Goal: Find specific page/section: Find specific page/section

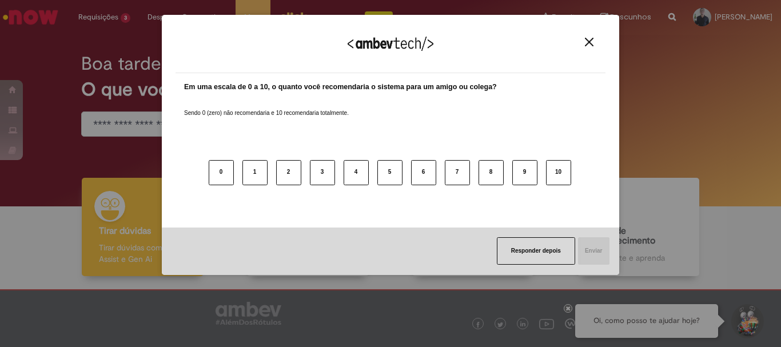
click at [590, 43] on img "Close" at bounding box center [589, 42] width 9 height 9
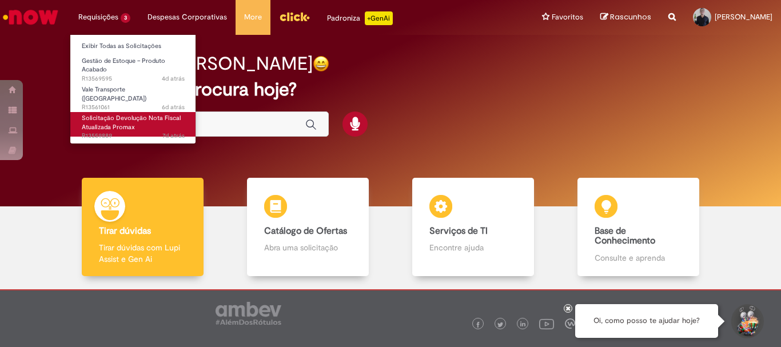
click at [113, 114] on span "Solicitação Devolução Nota Fiscal Atualizada Promax" at bounding box center [131, 123] width 99 height 18
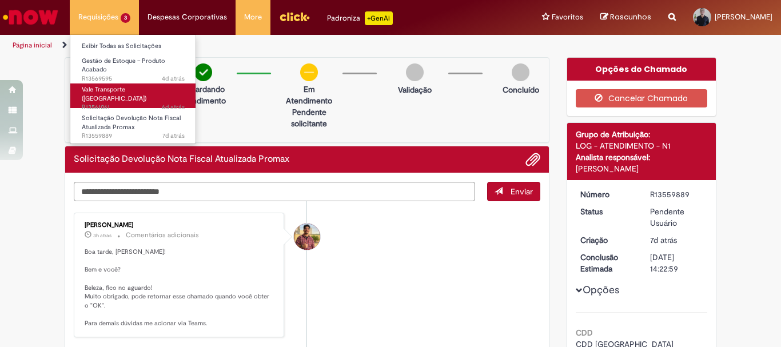
click at [129, 103] on span "6d atrás 6 dias atrás R13561061" at bounding box center [133, 107] width 103 height 9
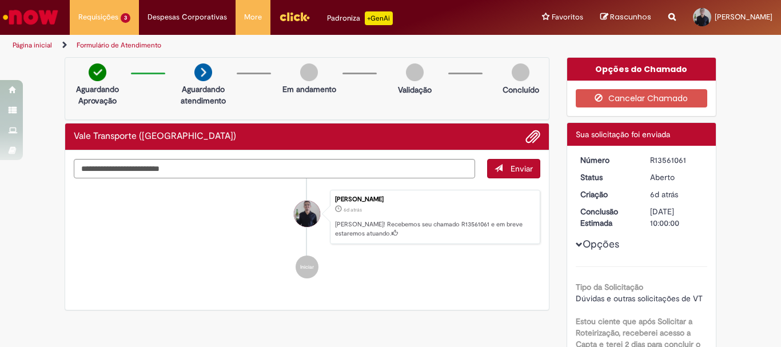
click at [46, 25] on img "Ir para a Homepage" at bounding box center [30, 17] width 59 height 23
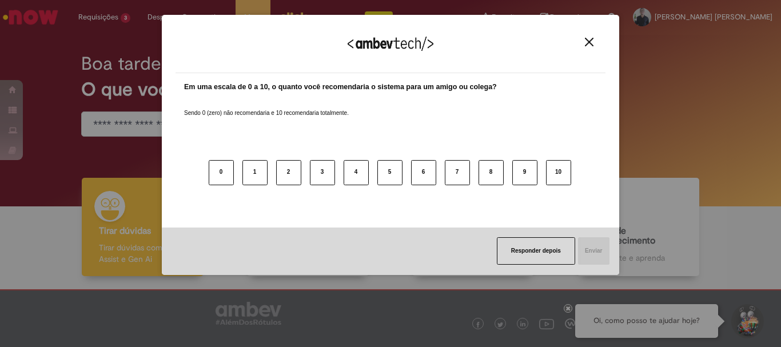
drag, startPoint x: 585, startPoint y: 43, endPoint x: 525, endPoint y: 147, distance: 119.9
click at [586, 43] on img "Close" at bounding box center [589, 42] width 9 height 9
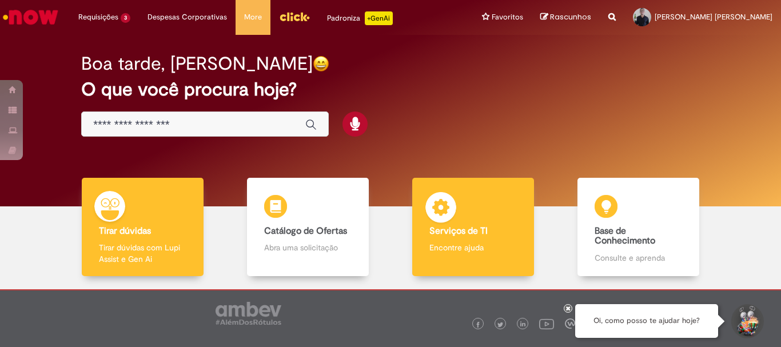
click at [476, 232] on b "Serviços de TI" at bounding box center [458, 230] width 58 height 11
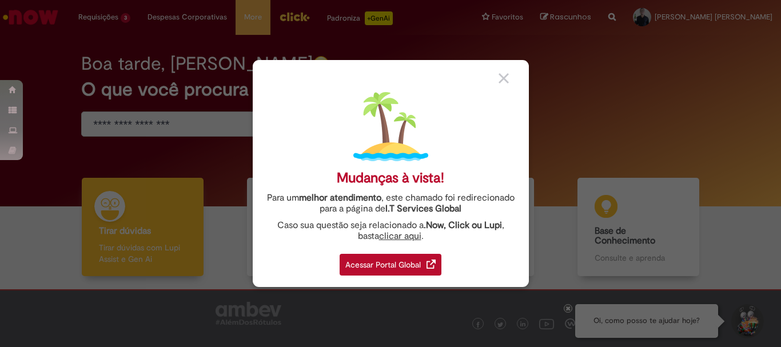
click at [384, 255] on div "Acessar Portal Global" at bounding box center [391, 265] width 102 height 22
